Goal: Check status: Check status

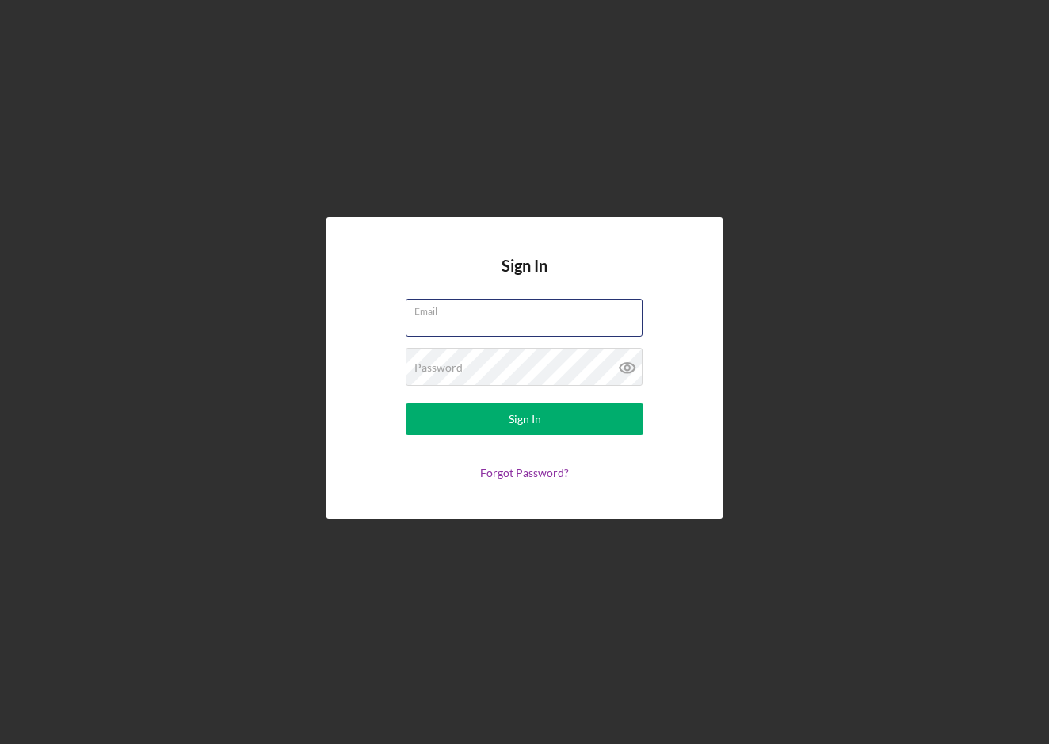
type input "[EMAIL_ADDRESS][DOMAIN_NAME]"
click at [525, 419] on button "Sign In" at bounding box center [525, 419] width 238 height 32
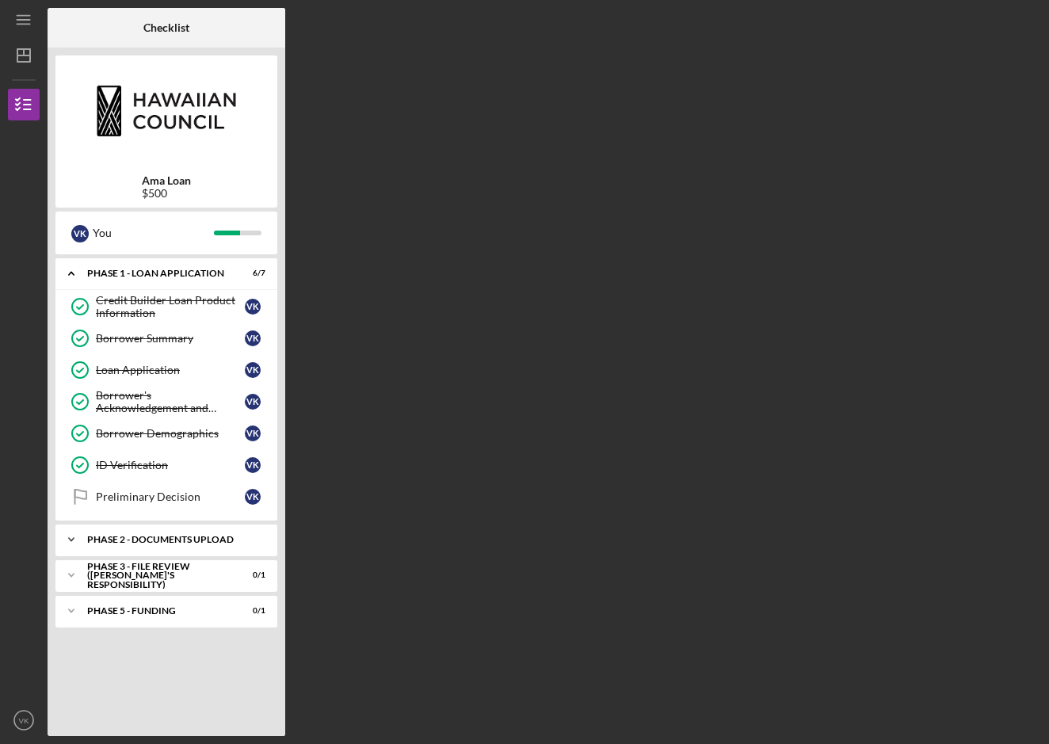
click at [169, 541] on div "Phase 2 - DOCUMENTS UPLOAD" at bounding box center [172, 540] width 170 height 10
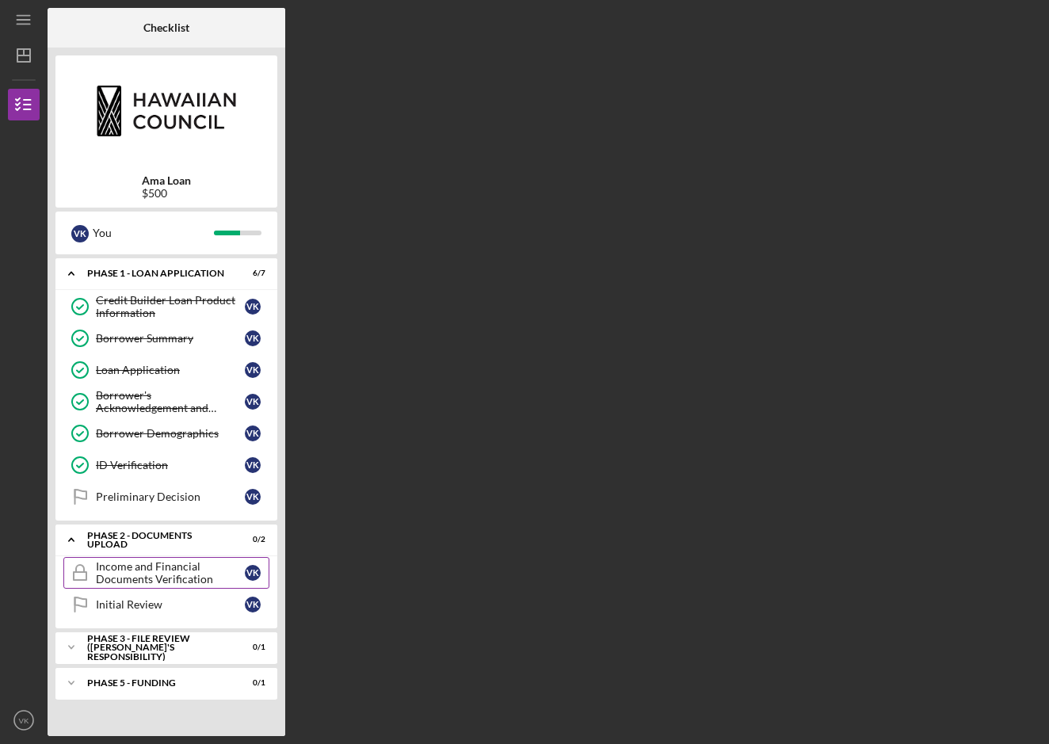
click at [186, 579] on div "Income and Financial Documents Verification" at bounding box center [170, 572] width 149 height 25
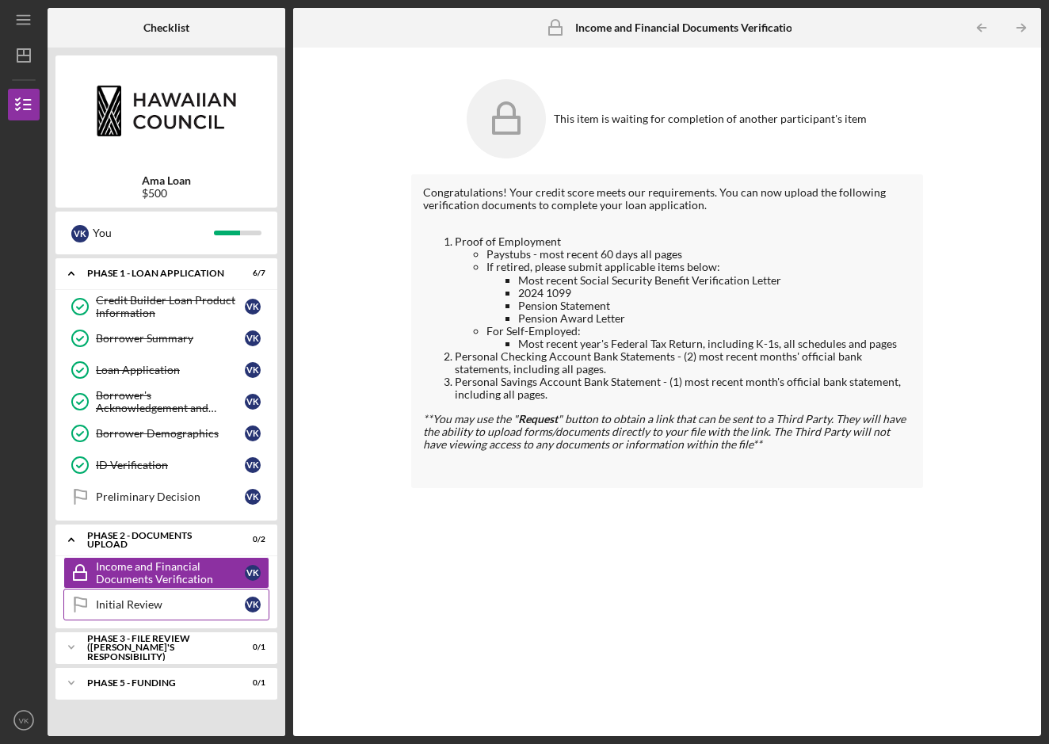
click at [200, 614] on link "Initial Review Initial Review V K" at bounding box center [166, 605] width 206 height 32
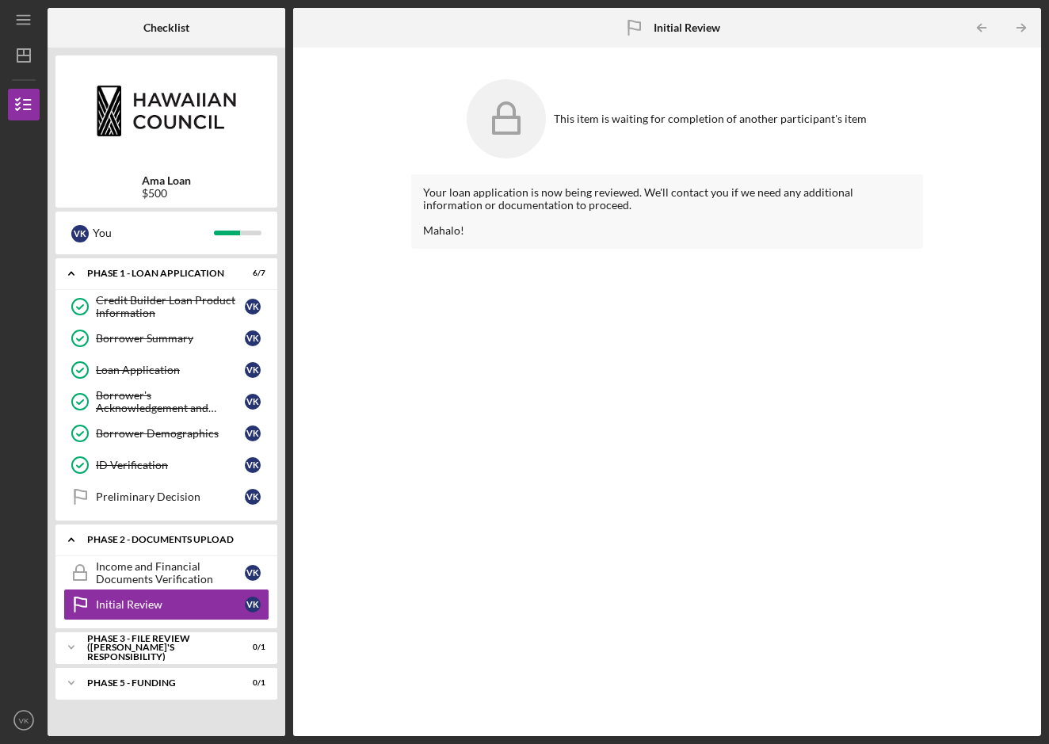
click at [180, 537] on div "Phase 2 - DOCUMENTS UPLOAD" at bounding box center [172, 540] width 170 height 10
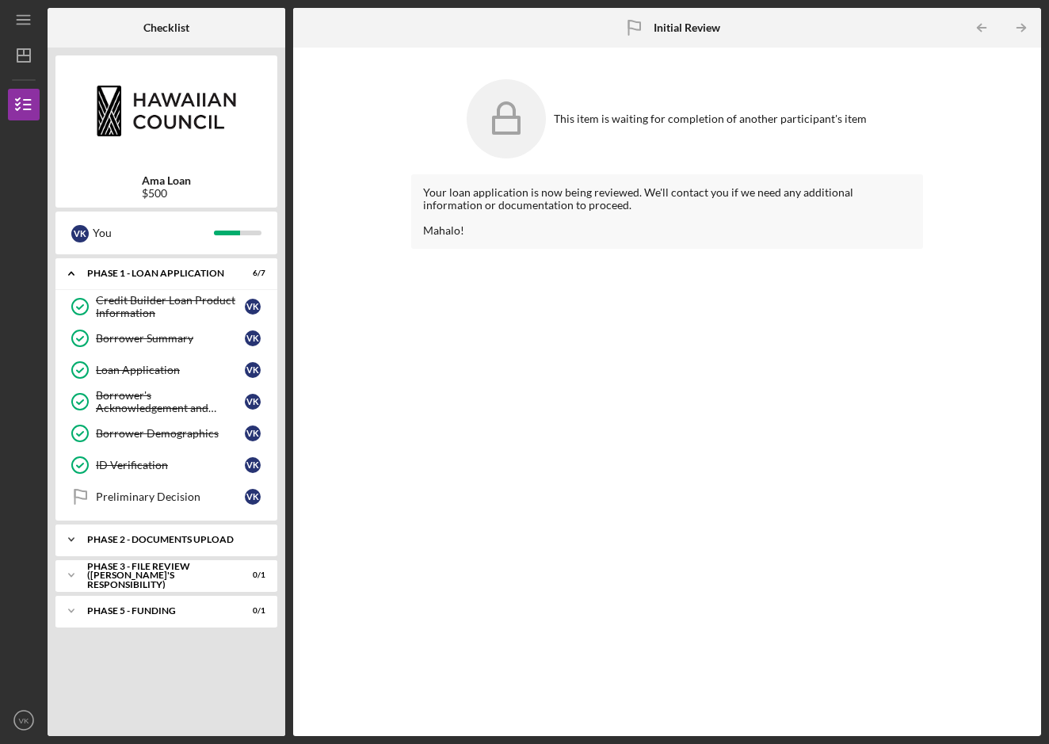
click at [182, 536] on div "Phase 2 - DOCUMENTS UPLOAD" at bounding box center [172, 540] width 170 height 10
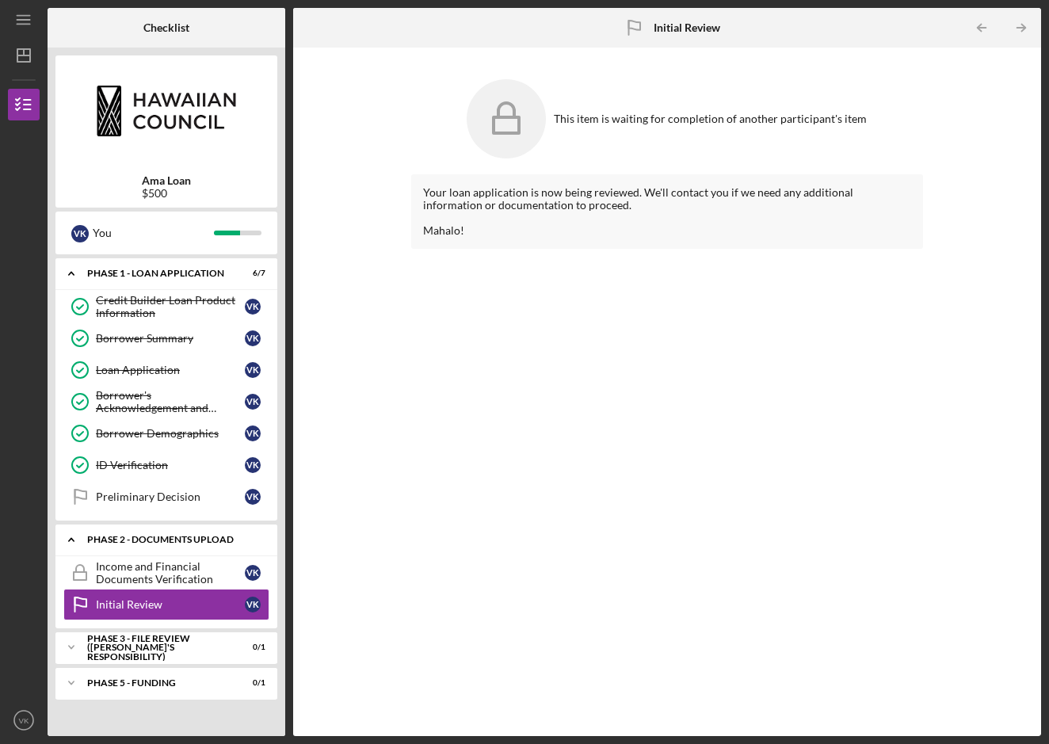
click at [182, 535] on div "Phase 2 - DOCUMENTS UPLOAD" at bounding box center [172, 540] width 170 height 10
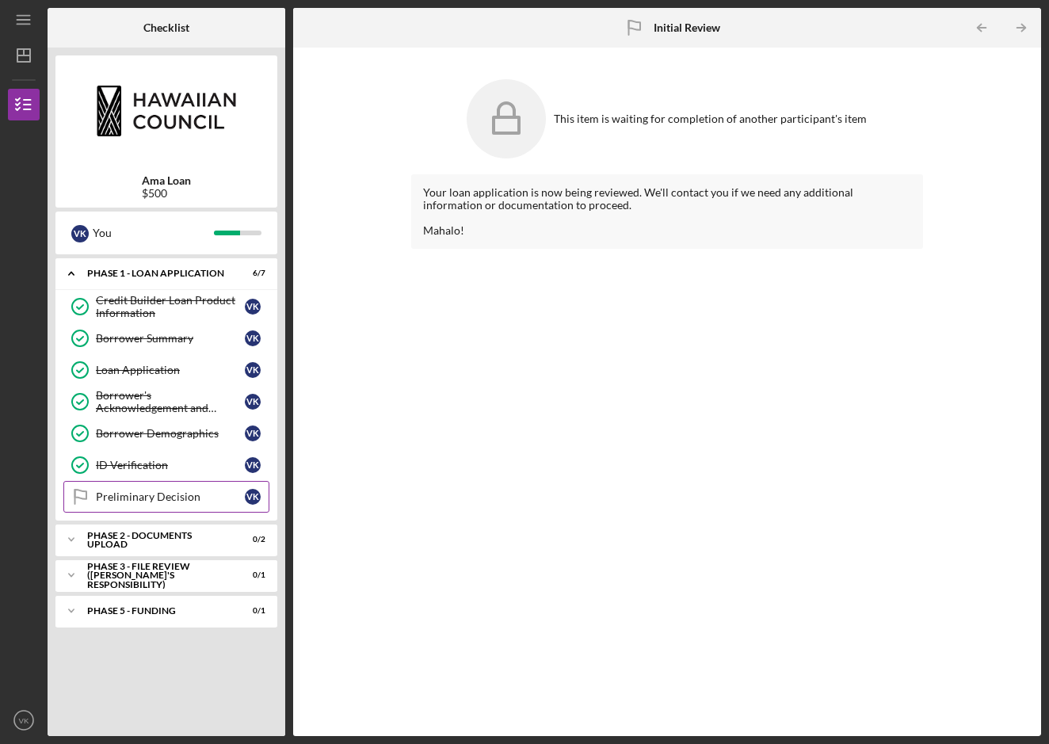
click at [181, 498] on div "Preliminary Decision" at bounding box center [170, 496] width 149 height 13
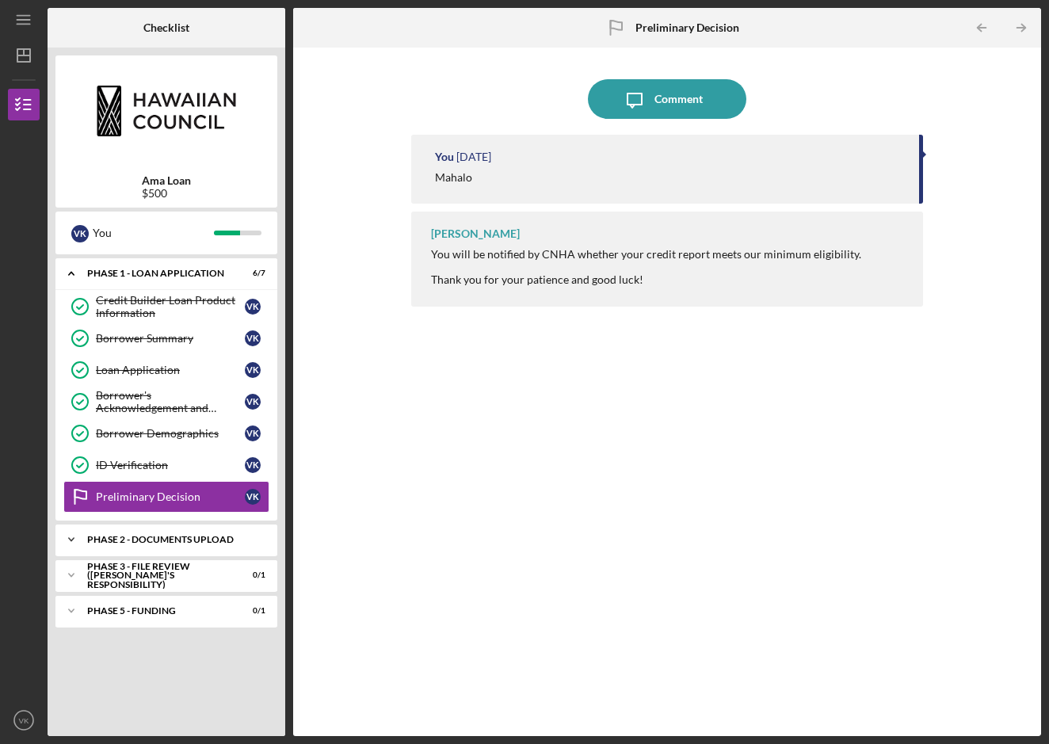
click at [174, 532] on div "Icon/Expander Phase 2 - DOCUMENTS UPLOAD 0 / 2" at bounding box center [166, 540] width 222 height 32
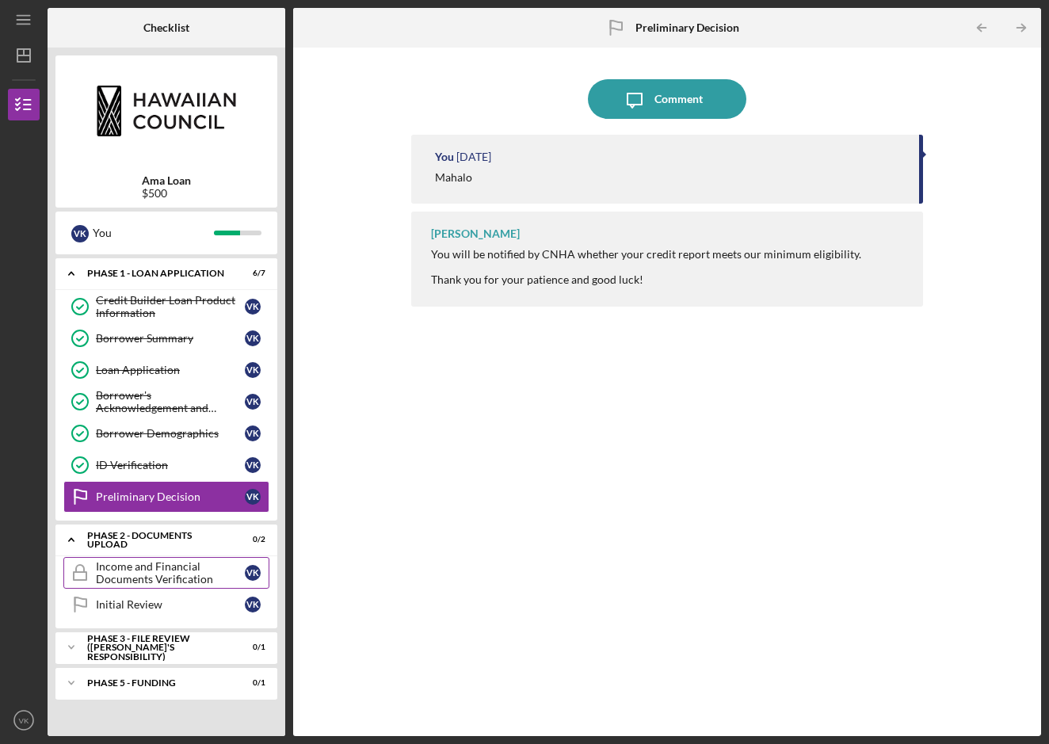
click at [177, 575] on div "Income and Financial Documents Verification" at bounding box center [170, 572] width 149 height 25
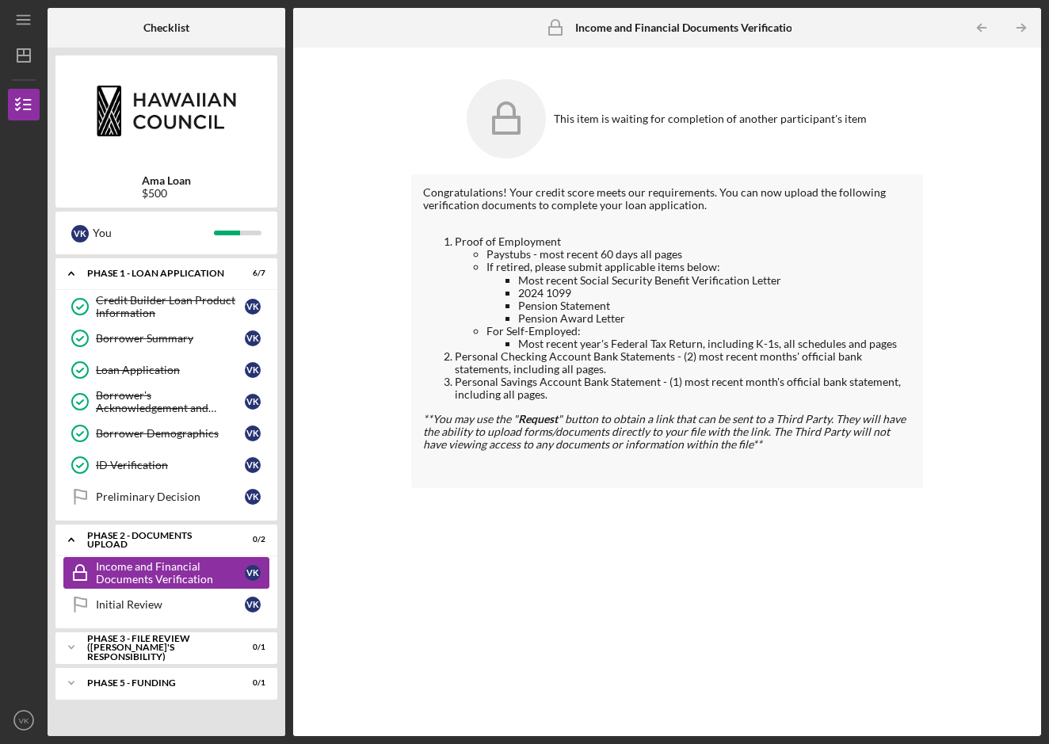
click at [212, 570] on div "Income and Financial Documents Verification" at bounding box center [170, 572] width 149 height 25
click at [200, 655] on div "PHASE 3 - FILE REVIEW ([PERSON_NAME]'s Responsibility)" at bounding box center [172, 648] width 170 height 18
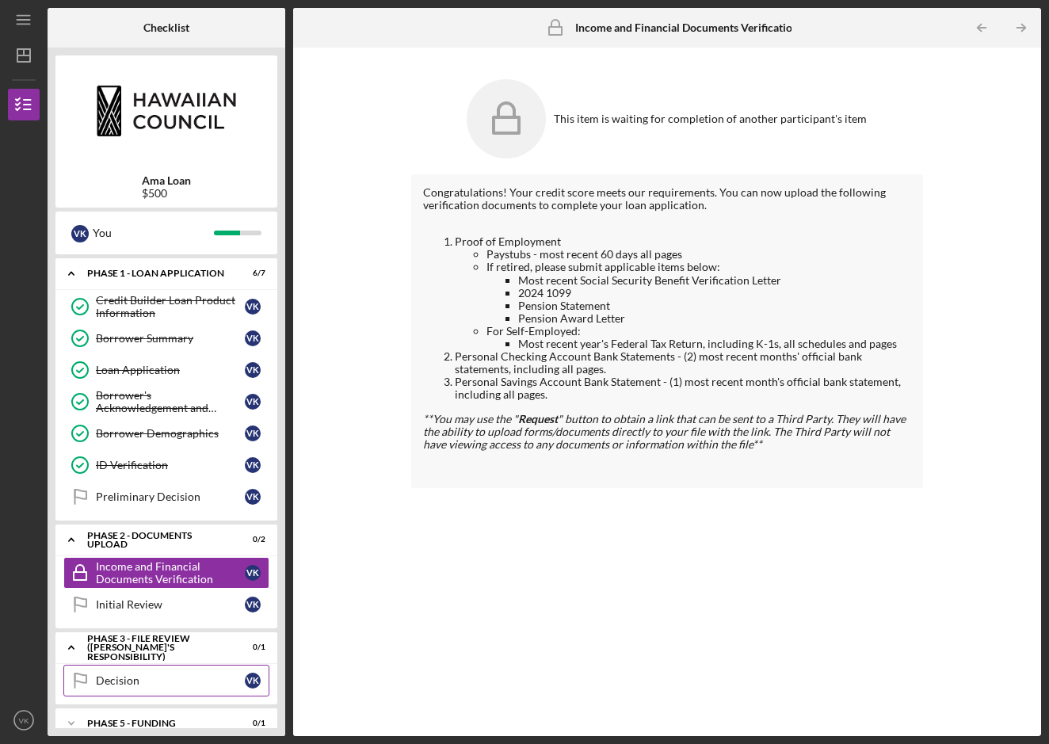
click at [200, 687] on link "Decision Decision V K" at bounding box center [166, 681] width 206 height 32
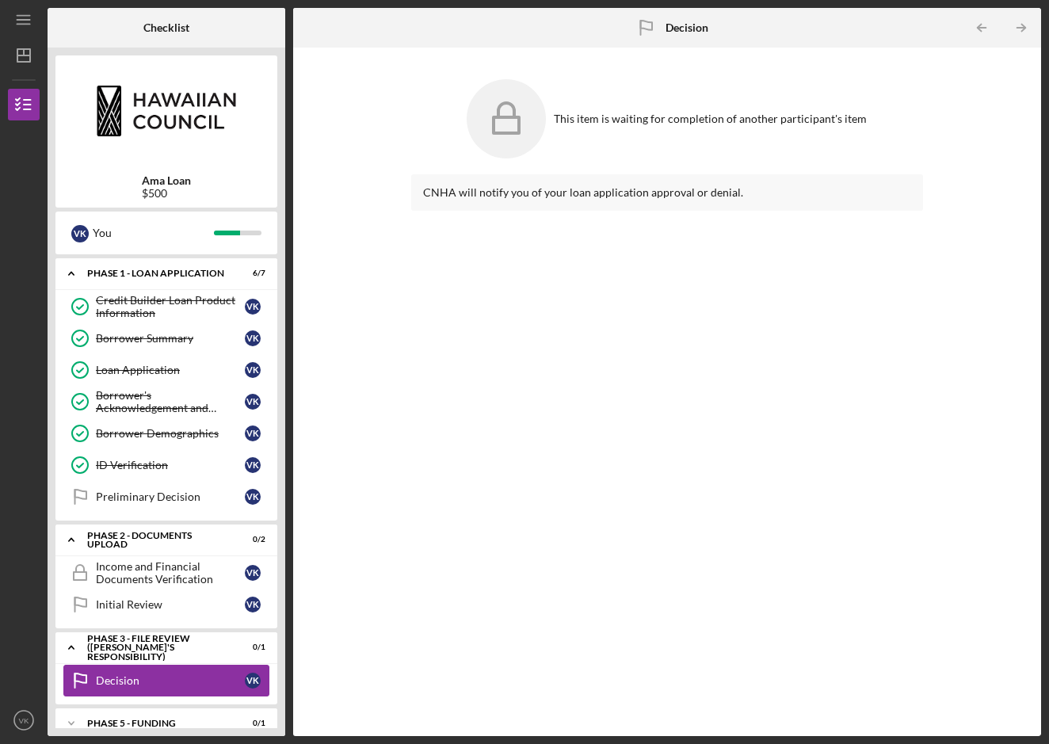
click at [200, 687] on link "Decision Decision V K" at bounding box center [166, 681] width 206 height 32
click at [193, 718] on div "Icon/Expander Phase 5 - Funding 0 / 1" at bounding box center [166, 724] width 222 height 32
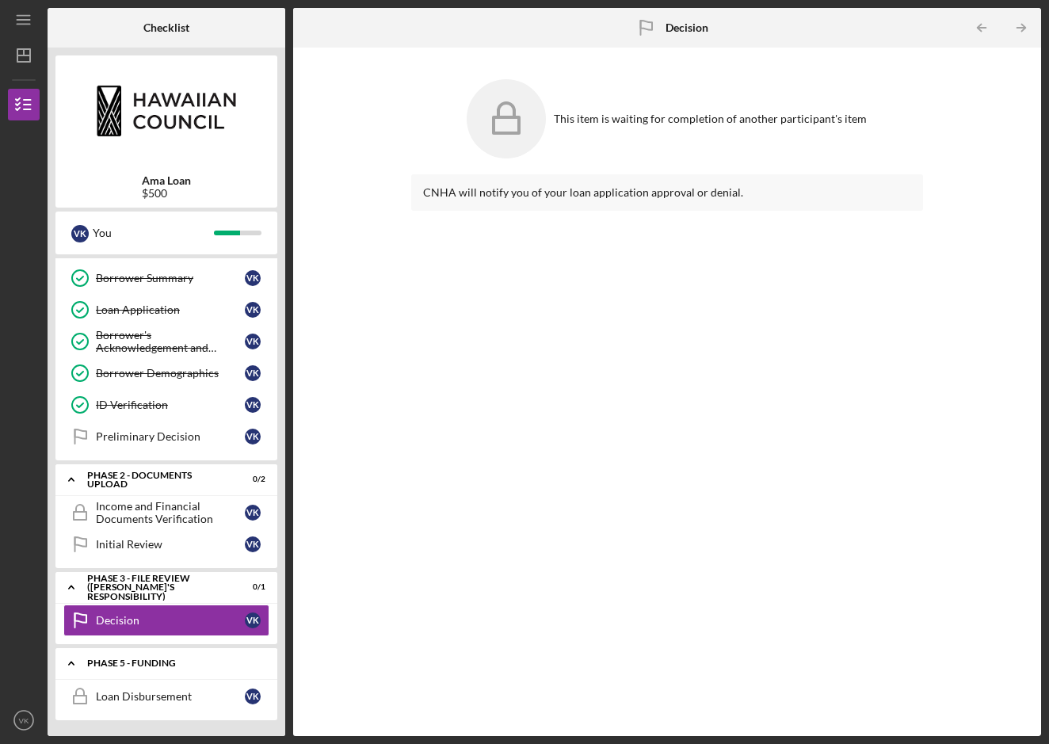
click at [191, 661] on div "Phase 5 - Funding" at bounding box center [172, 663] width 170 height 10
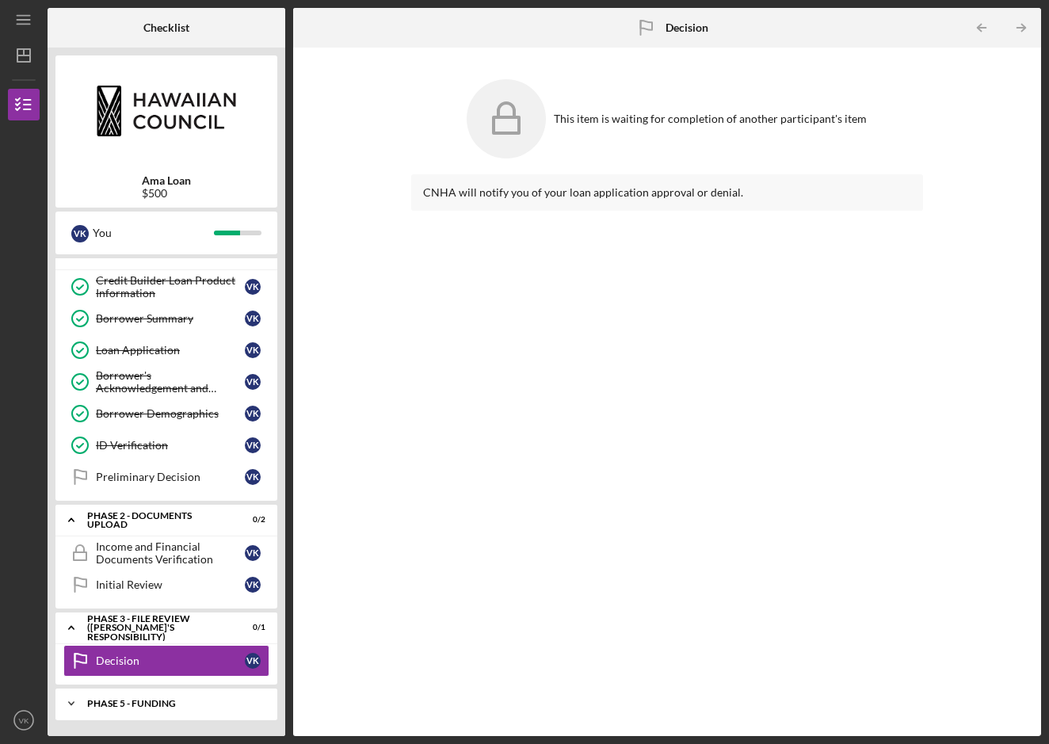
scroll to position [20, 0]
click at [170, 696] on div "Icon/Expander Phase 5 - Funding 0 / 1" at bounding box center [166, 704] width 222 height 32
click at [179, 552] on div "Income and Financial Documents Verification" at bounding box center [170, 552] width 149 height 25
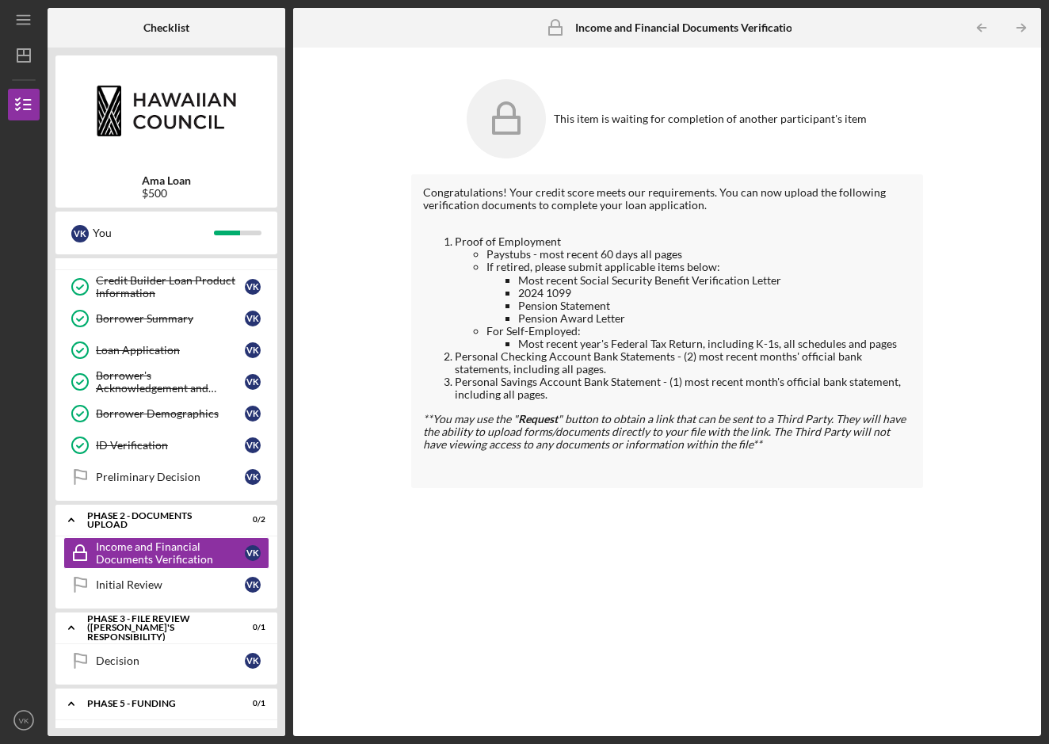
click at [749, 26] on b "Income and Financial Documents Verification" at bounding box center [686, 27] width 223 height 13
click at [27, 60] on icon "Icon/Dashboard" at bounding box center [24, 56] width 40 height 40
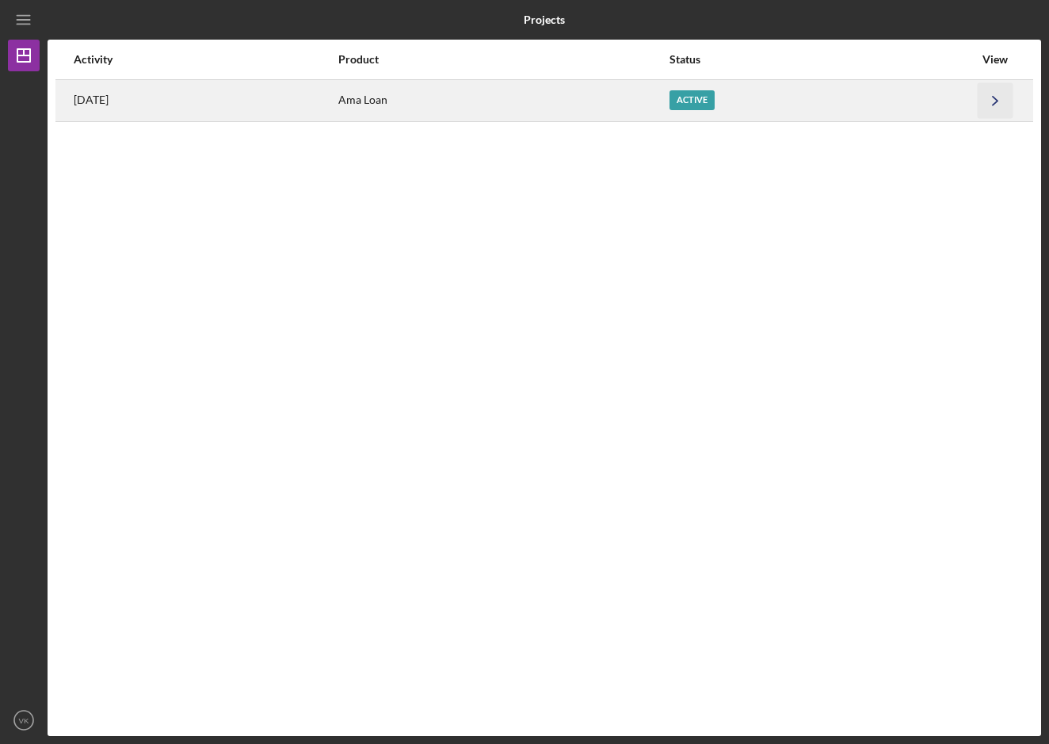
click at [998, 101] on icon "Icon/Navigate" at bounding box center [996, 100] width 36 height 36
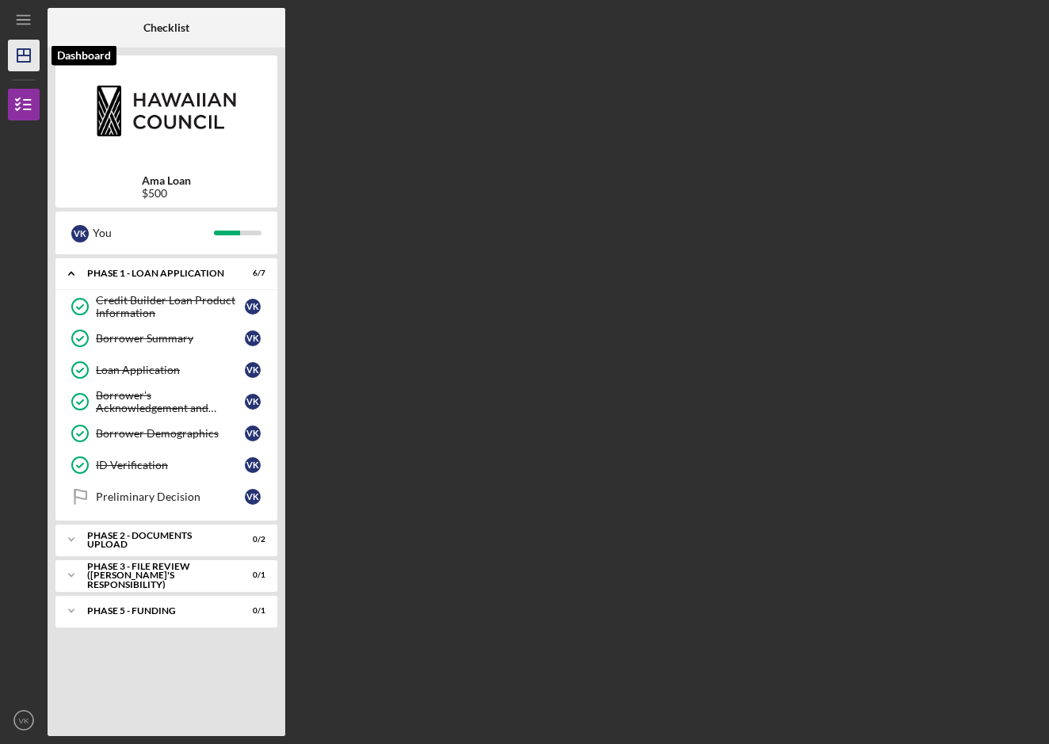
click at [24, 58] on icon "Icon/Dashboard" at bounding box center [24, 56] width 40 height 40
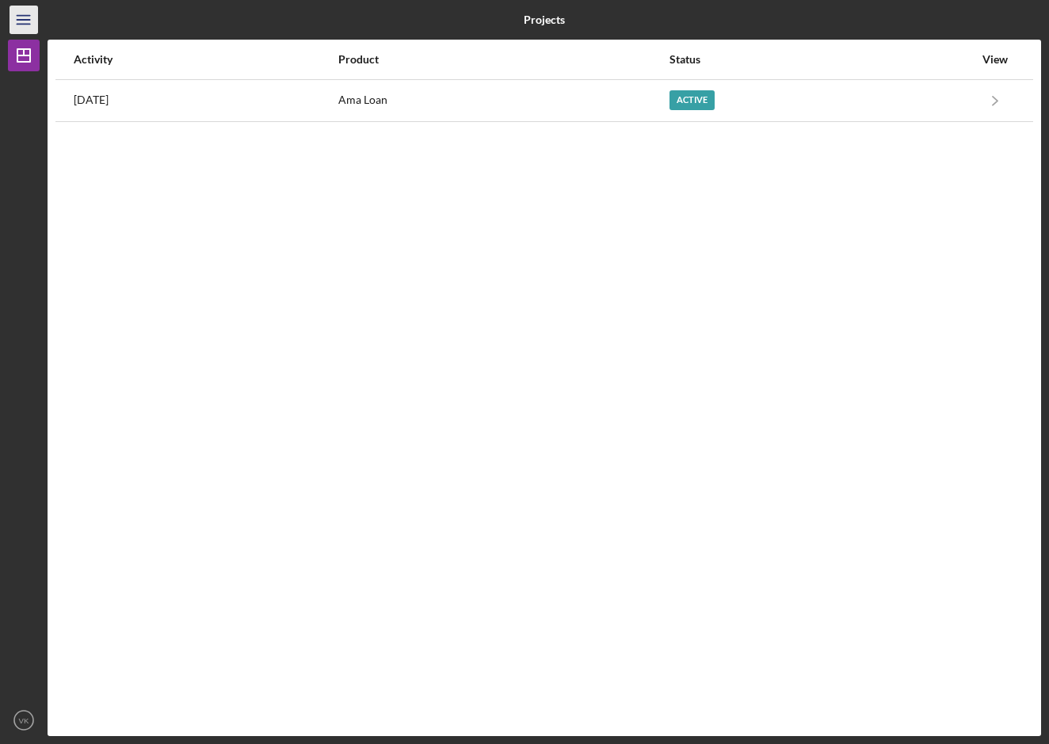
click at [29, 21] on icon "Icon/Menu" at bounding box center [24, 20] width 36 height 36
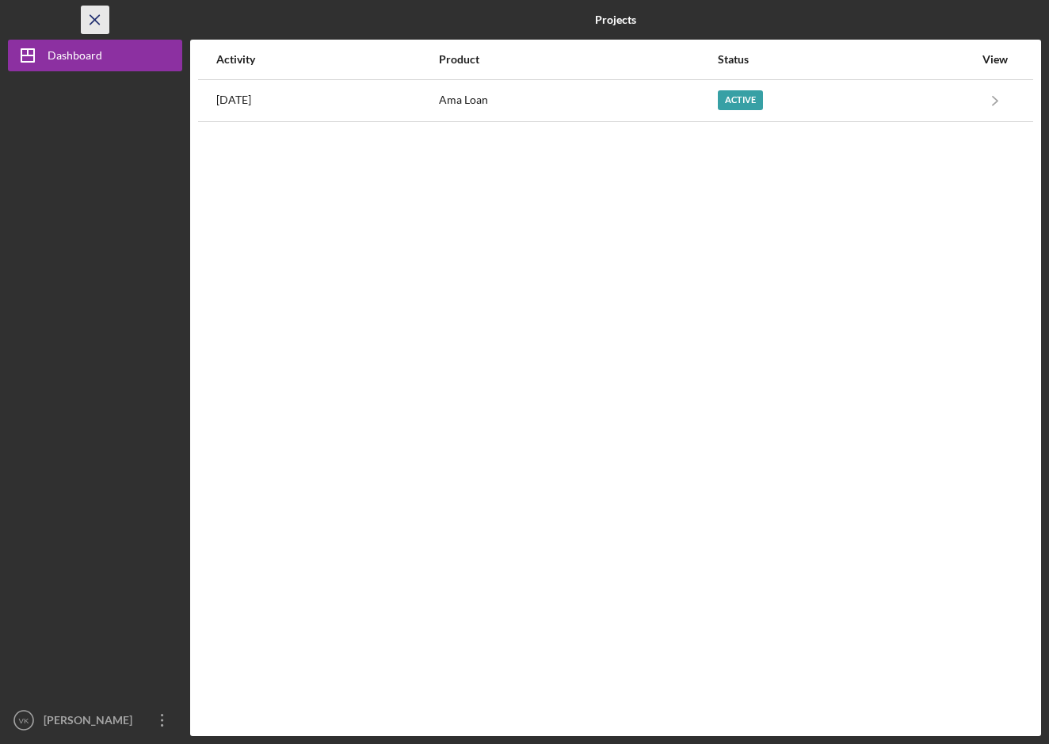
click at [92, 20] on icon "Icon/Menu Close" at bounding box center [96, 20] width 36 height 36
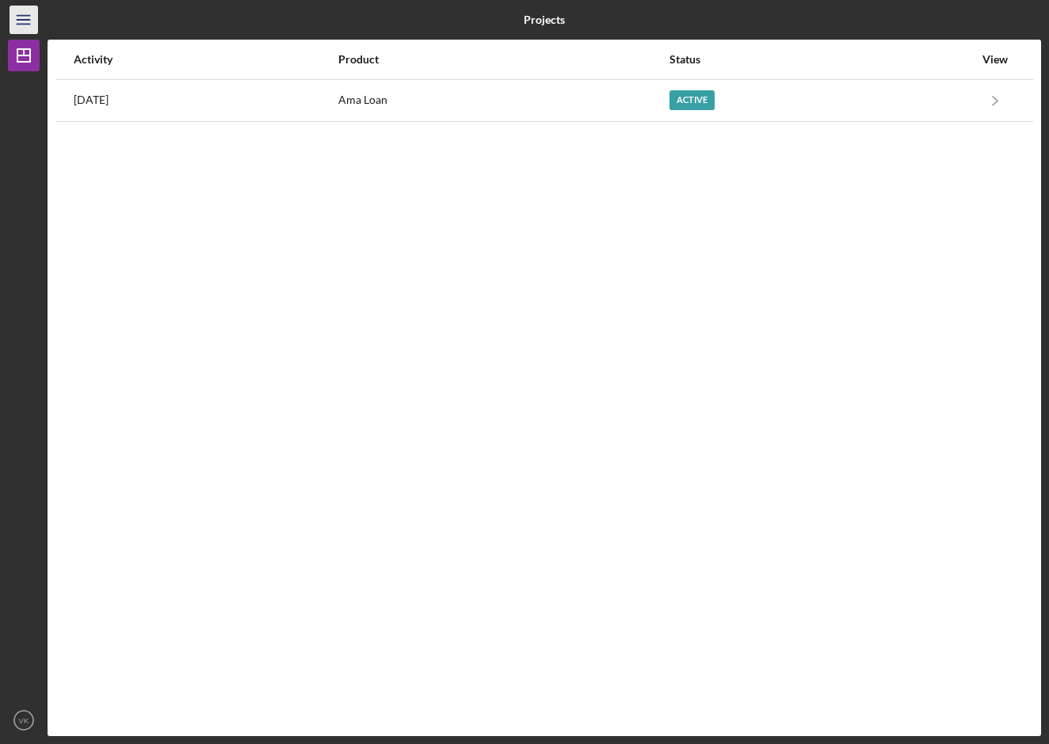
click at [19, 24] on line "button" at bounding box center [23, 24] width 13 height 0
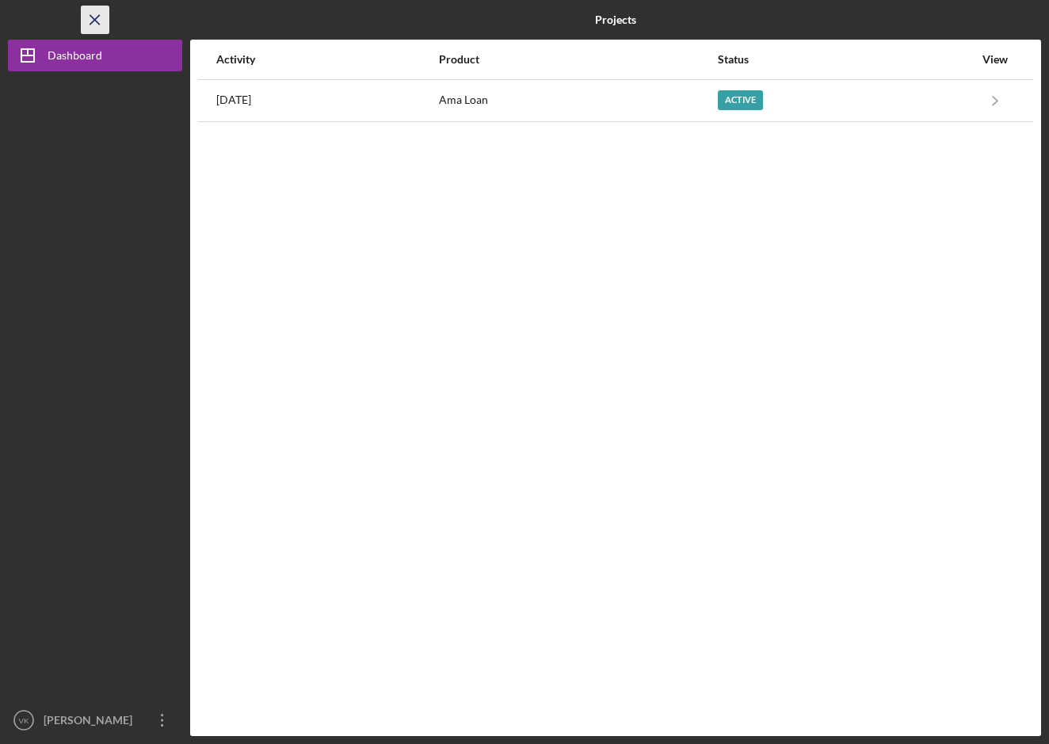
click at [94, 19] on line "button" at bounding box center [94, 19] width 9 height 9
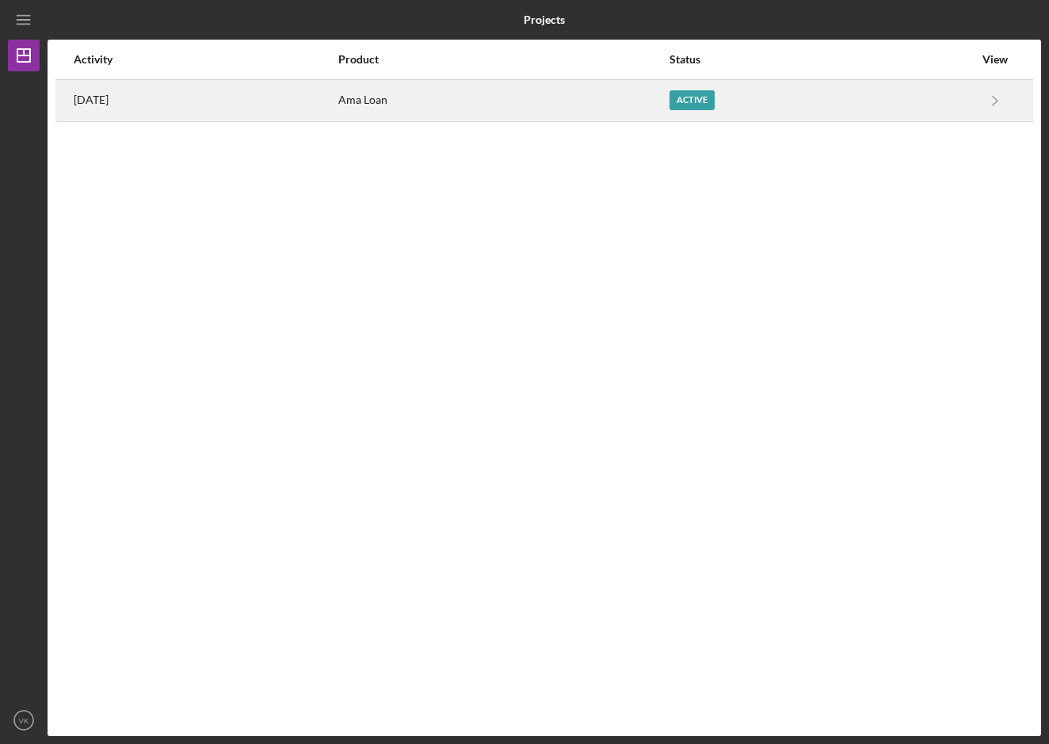
click at [211, 110] on div "[DATE]" at bounding box center [205, 101] width 263 height 40
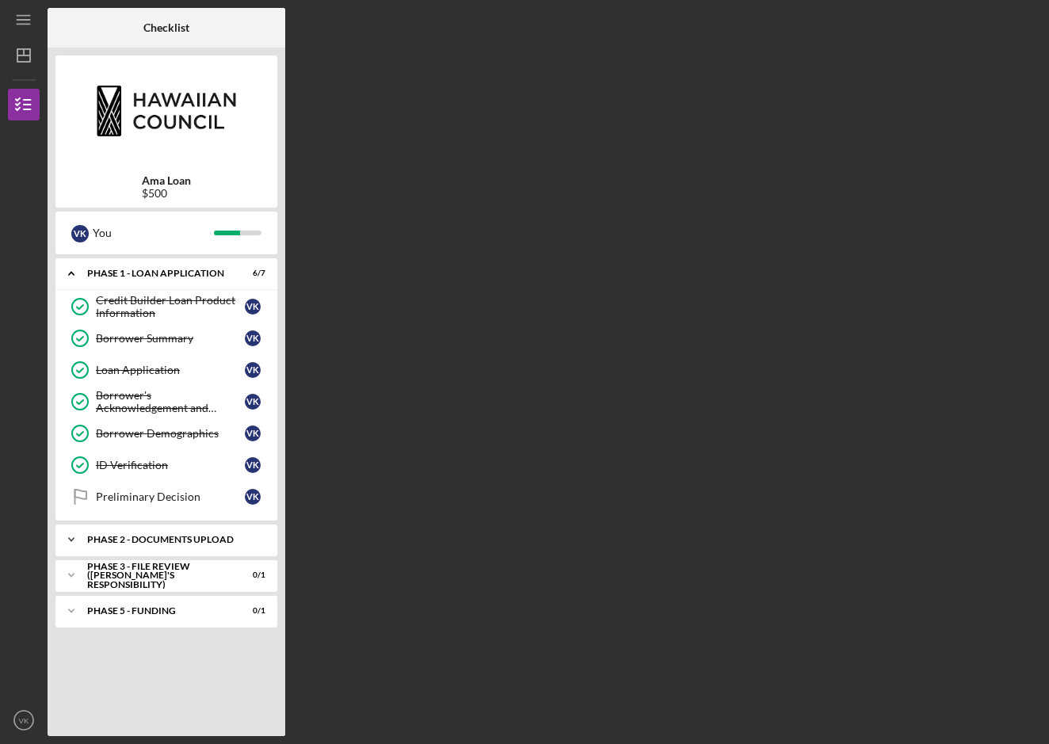
click at [76, 539] on icon "Icon/Expander" at bounding box center [71, 540] width 32 height 32
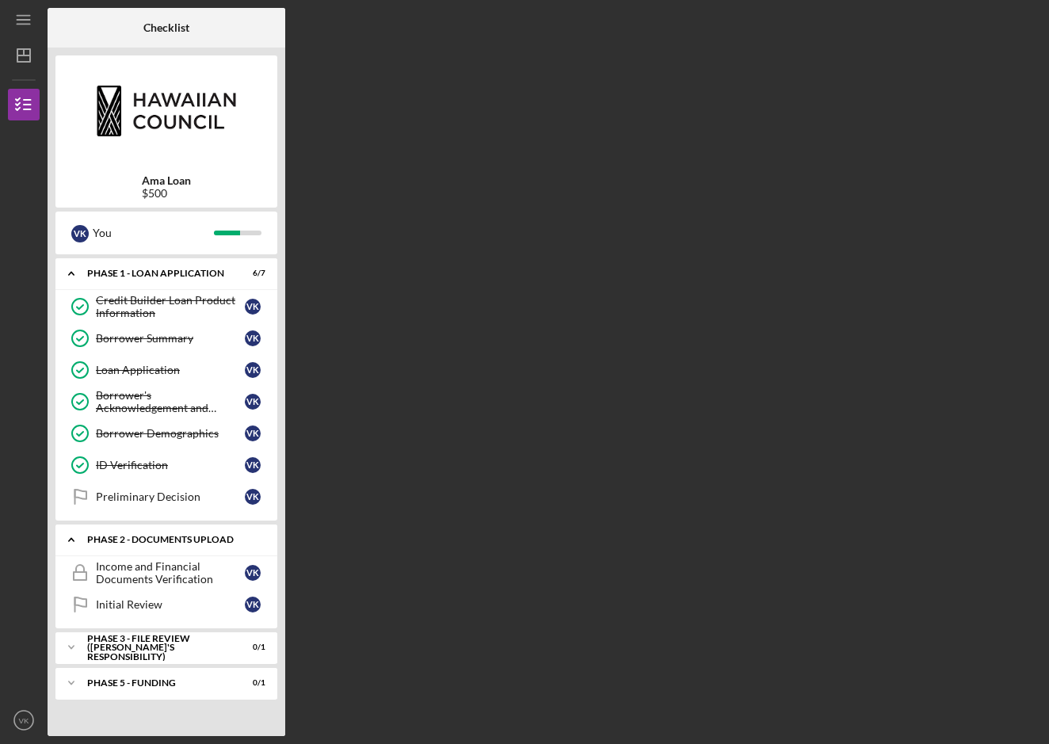
click at [216, 539] on div "Phase 2 - DOCUMENTS UPLOAD" at bounding box center [172, 540] width 170 height 10
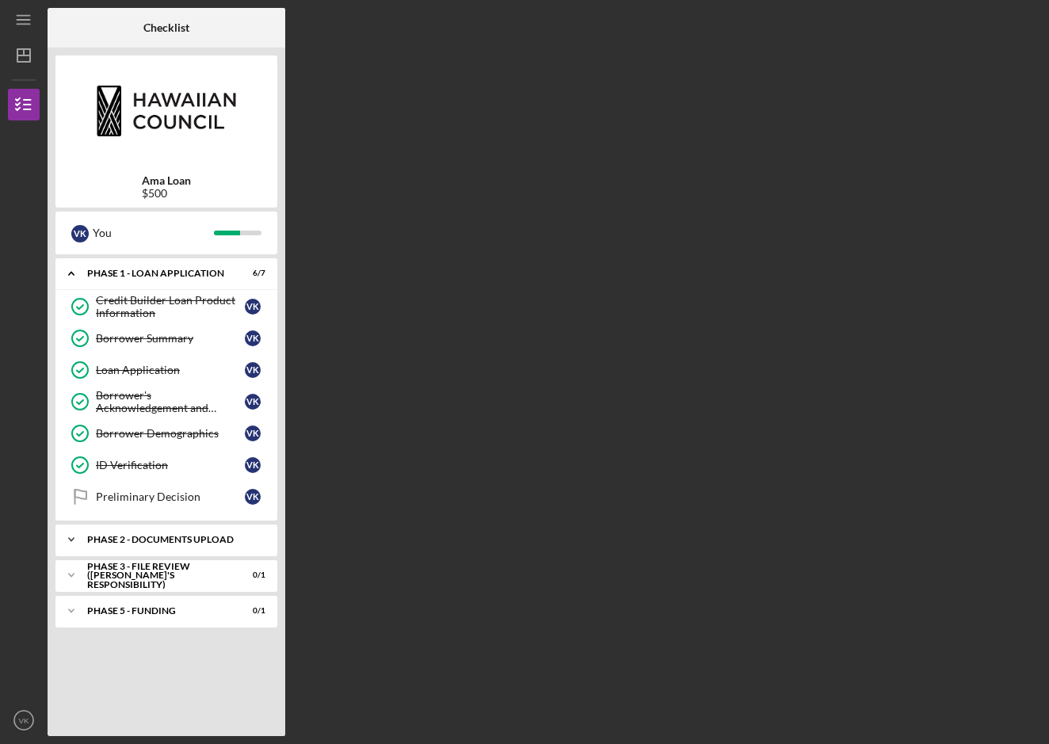
click at [223, 538] on div "Phase 2 - DOCUMENTS UPLOAD" at bounding box center [172, 540] width 170 height 10
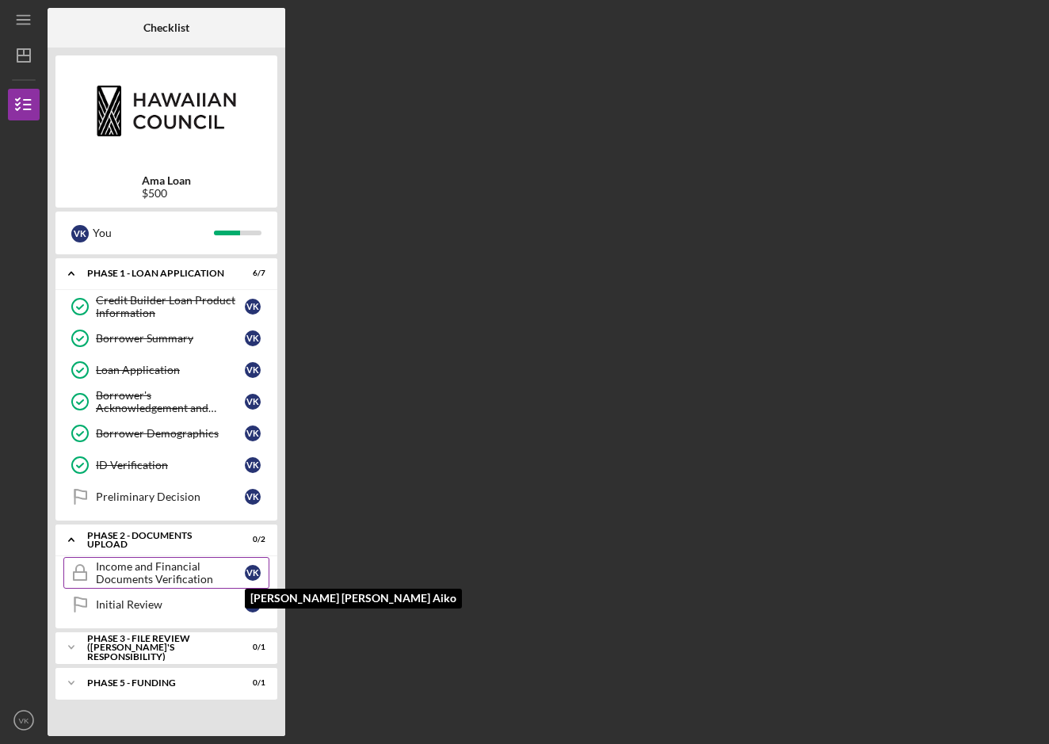
click at [264, 576] on div "V K" at bounding box center [257, 573] width 24 height 16
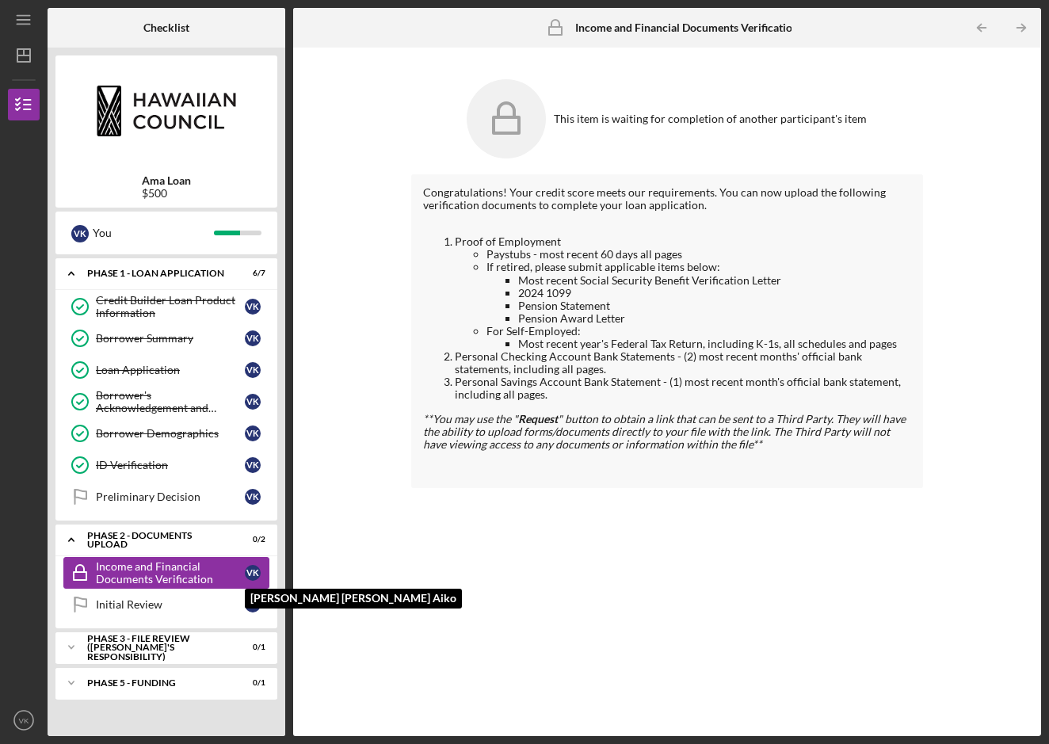
click at [266, 571] on div "V K" at bounding box center [257, 573] width 24 height 16
click at [78, 568] on icon "Income and Financial Documents Verification" at bounding box center [80, 573] width 40 height 40
